Goal: Transaction & Acquisition: Purchase product/service

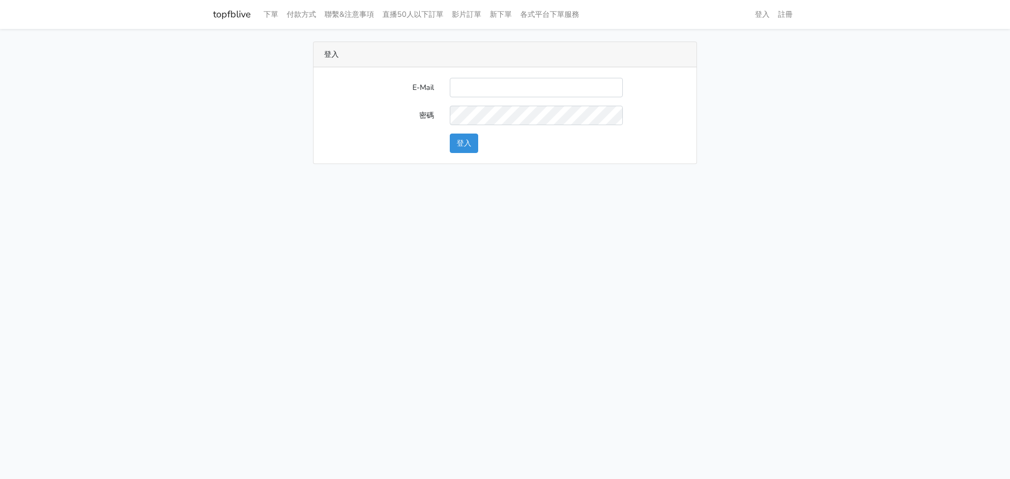
click at [493, 86] on input "E-Mail" at bounding box center [536, 87] width 173 height 19
type input "nevr851112@gmail.com"
click at [461, 147] on button "登入" at bounding box center [464, 143] width 28 height 19
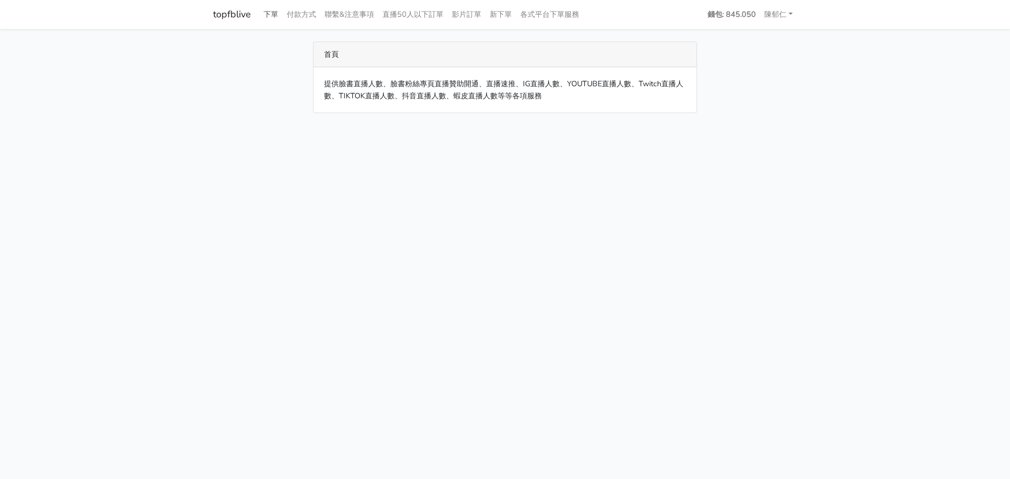
click at [278, 13] on link "下單" at bounding box center [270, 14] width 23 height 21
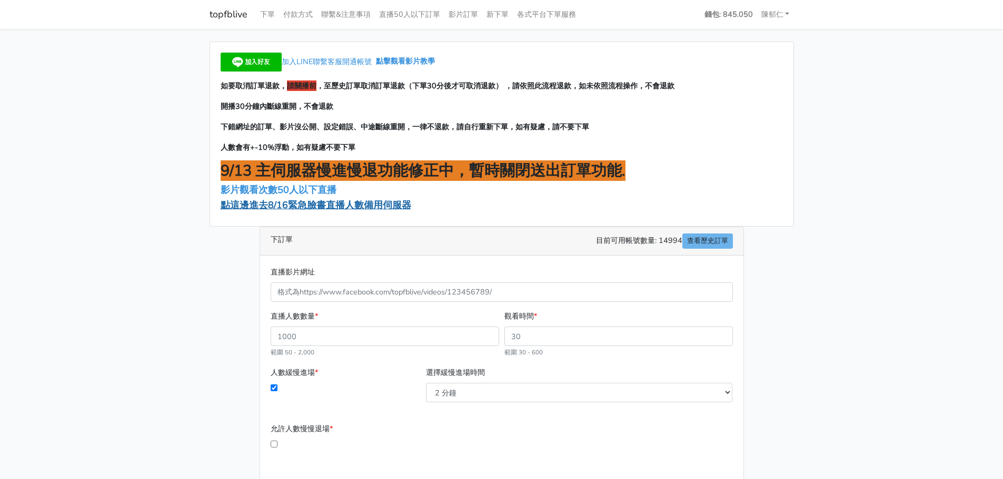
click at [363, 208] on span "點這邊進去8/16緊急臉書直播人數備用伺服器" at bounding box center [316, 205] width 191 height 13
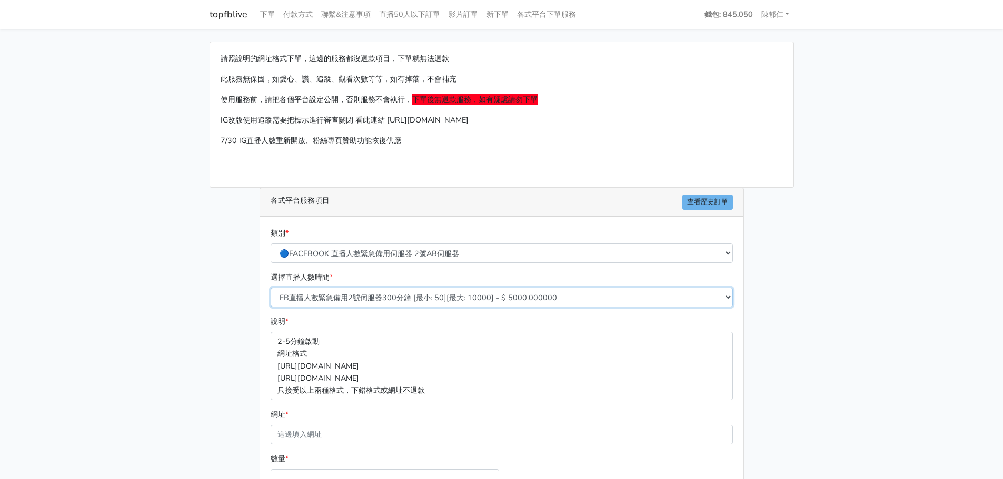
click at [474, 296] on select "FB直播人數緊急備用2號伺服器300分鐘 [最小: 50][最大: 10000] - $ 5000.000000 FB直播人數緊急備用2號伺服器60分鐘 [最…" at bounding box center [502, 297] width 462 height 19
select select "573"
click at [271, 288] on select "FB直播人數緊急備用2號伺服器300分鐘 [最小: 50][最大: 10000] - $ 5000.000000 FB直播人數緊急備用2號伺服器60分鐘 [最…" at bounding box center [502, 297] width 462 height 19
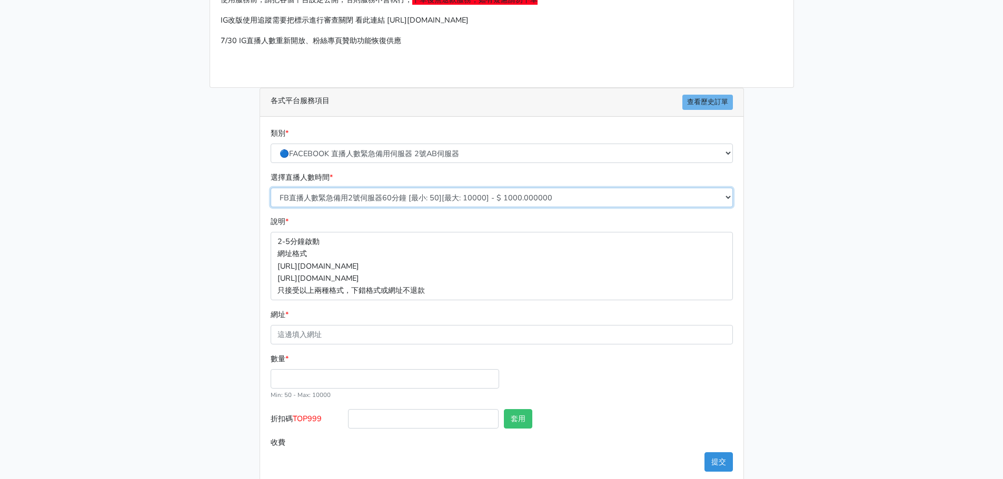
scroll to position [116, 0]
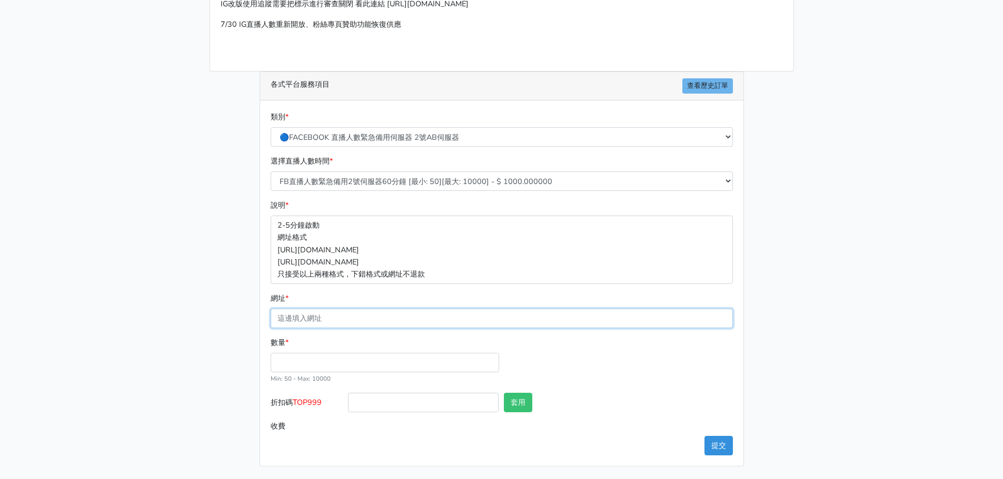
click at [343, 313] on input "網址 *" at bounding box center [502, 318] width 462 height 19
paste input "[URL][DOMAIN_NAME]"
type input "[URL][DOMAIN_NAME]"
click at [326, 349] on div "數量 * Min: 50 - Max: 10000" at bounding box center [385, 361] width 234 height 48
click at [335, 355] on input "數量 *" at bounding box center [385, 362] width 228 height 19
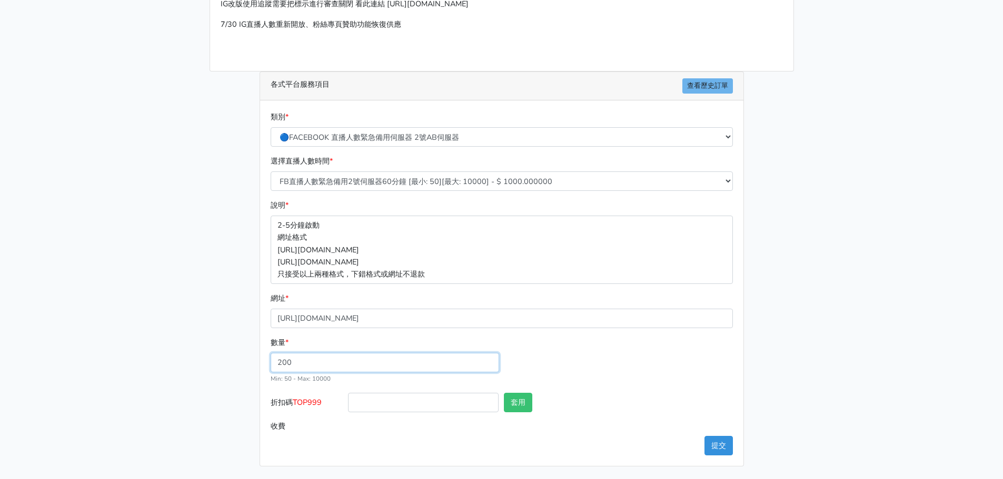
type input "200"
type input "200.000"
type input "TOP999"
click at [524, 401] on button "套用" at bounding box center [518, 402] width 28 height 19
type input "套用失敗"
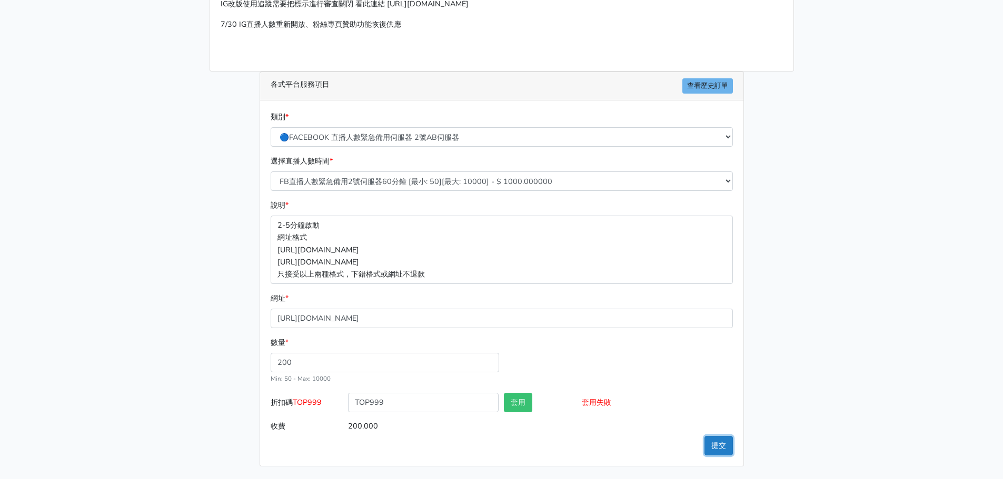
click at [716, 444] on button "提交" at bounding box center [718, 445] width 28 height 19
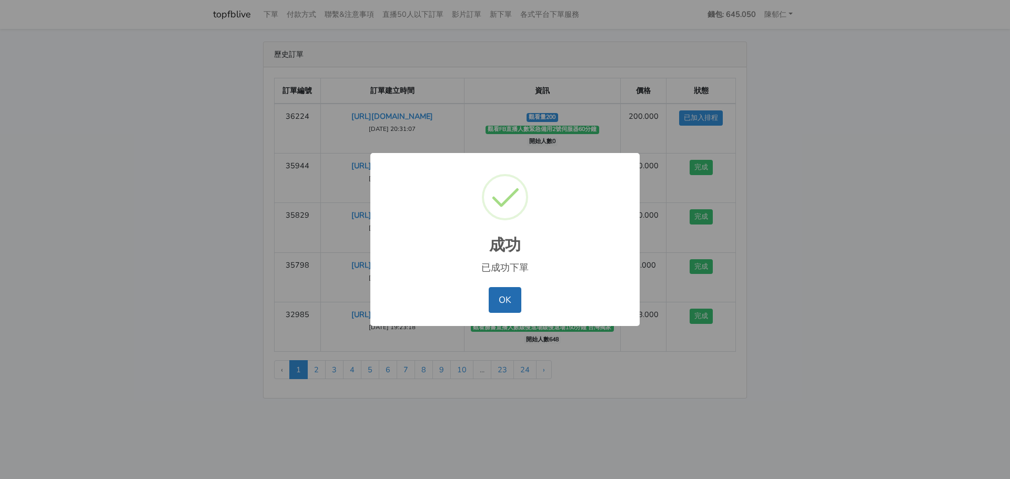
click at [513, 308] on button "OK" at bounding box center [505, 299] width 32 height 25
